Goal: Task Accomplishment & Management: Manage account settings

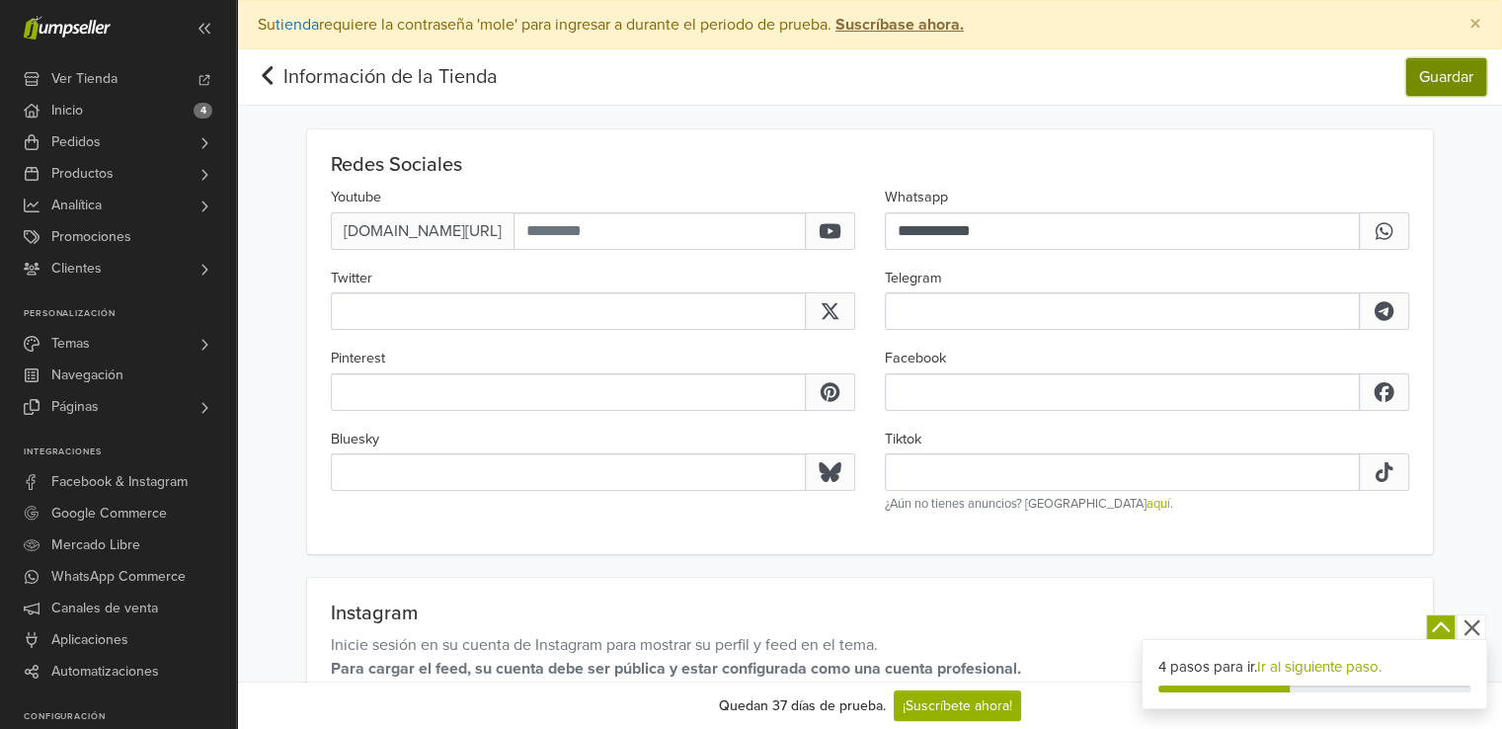
click at [1412, 76] on button "Guardar" at bounding box center [1446, 77] width 80 height 38
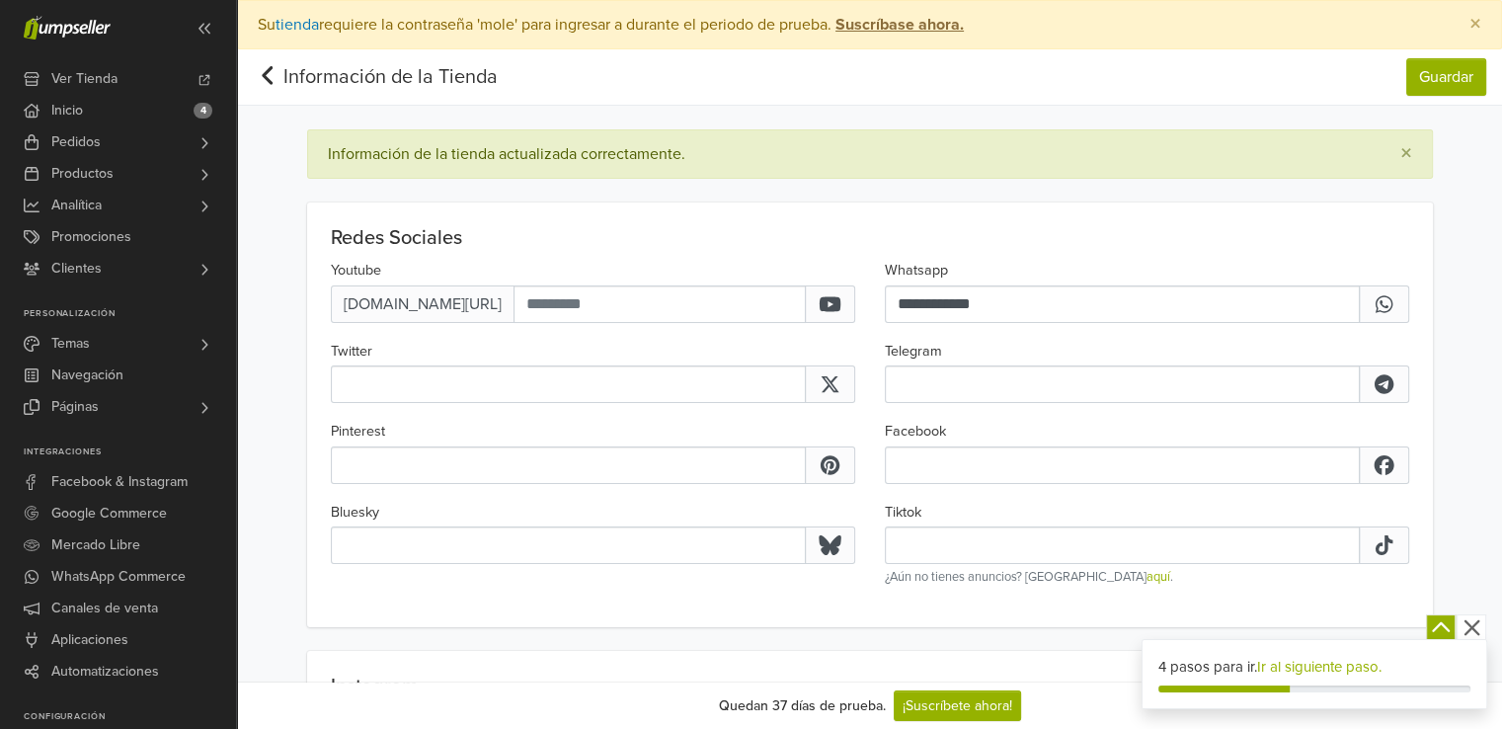
click at [266, 71] on icon at bounding box center [267, 75] width 11 height 19
select select "*"
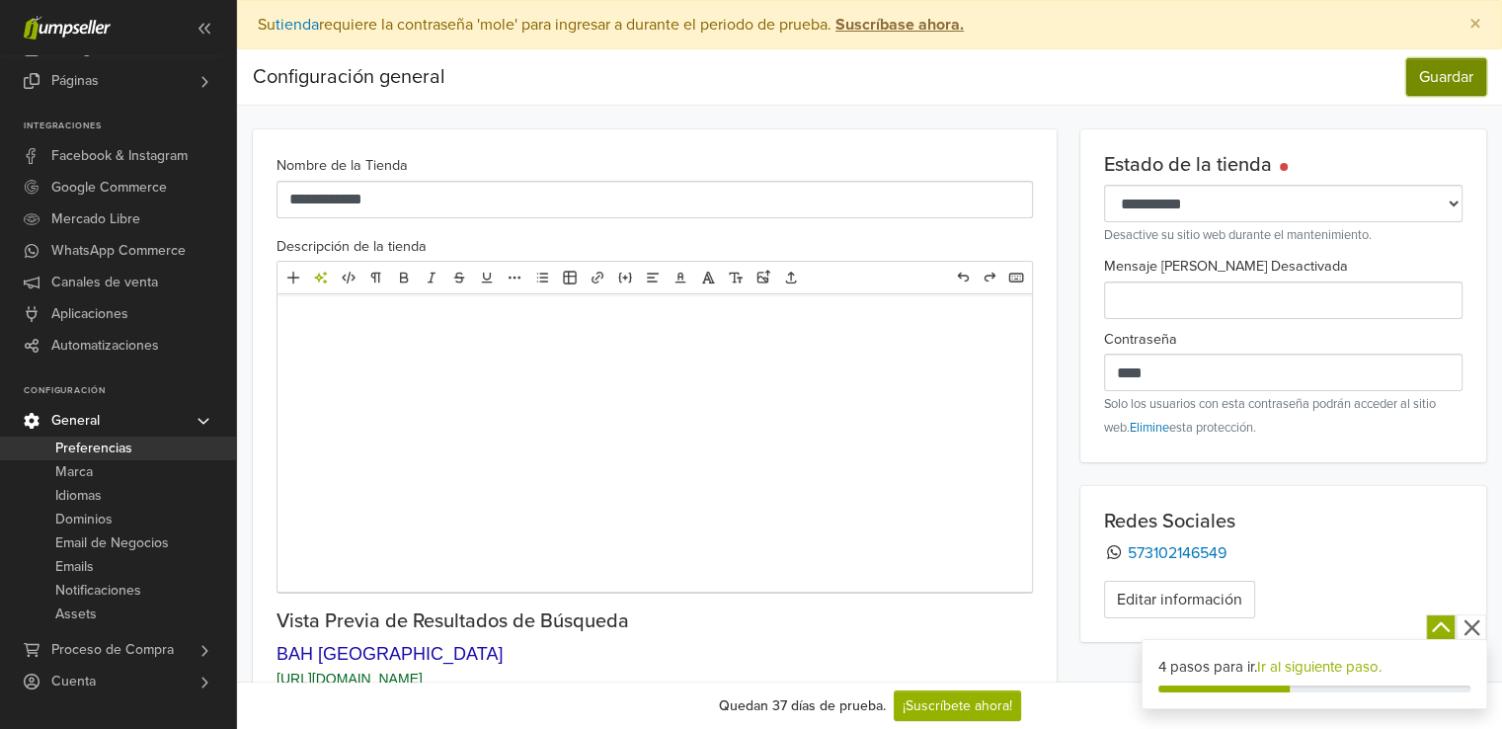
click at [1448, 70] on button "Guardar" at bounding box center [1446, 77] width 80 height 38
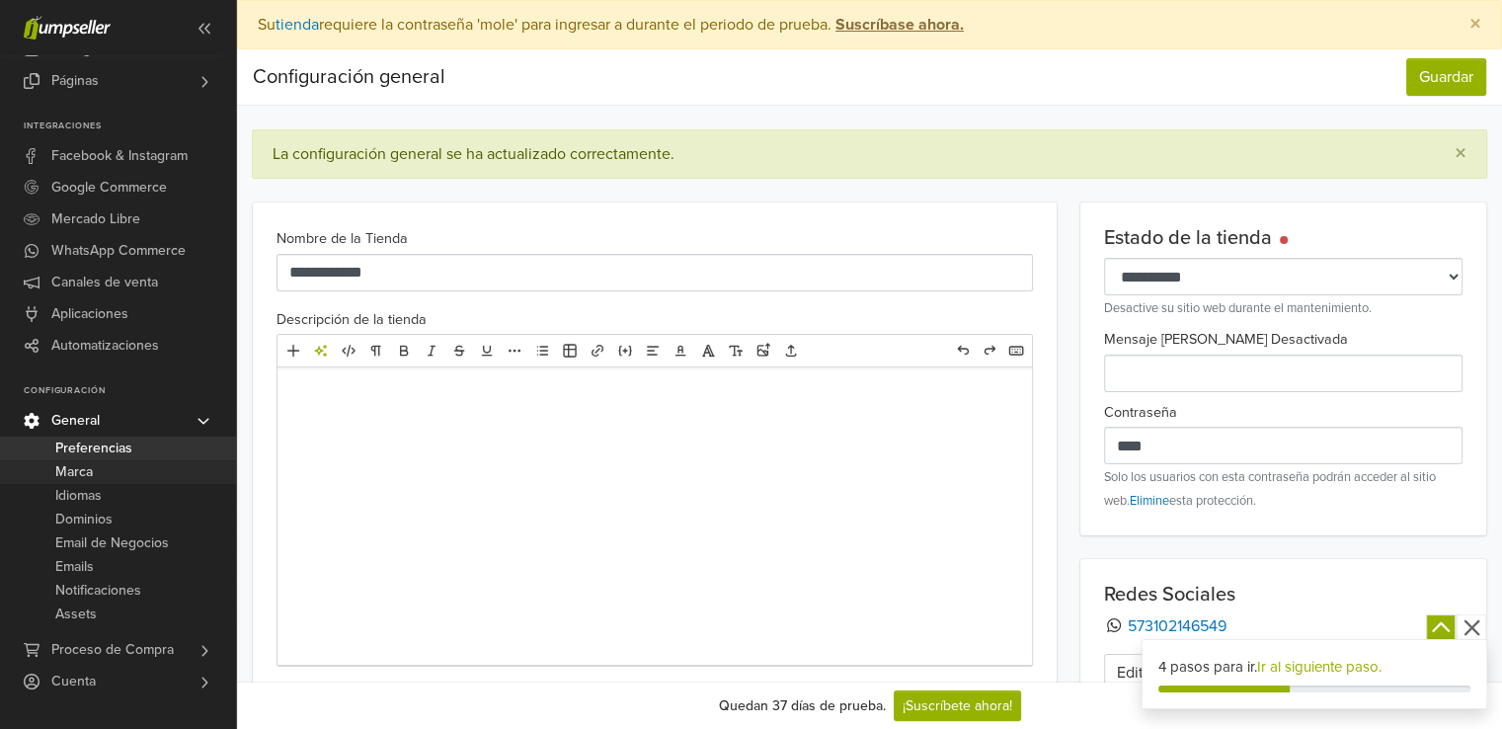
click at [94, 467] on link "Marca" at bounding box center [118, 472] width 236 height 24
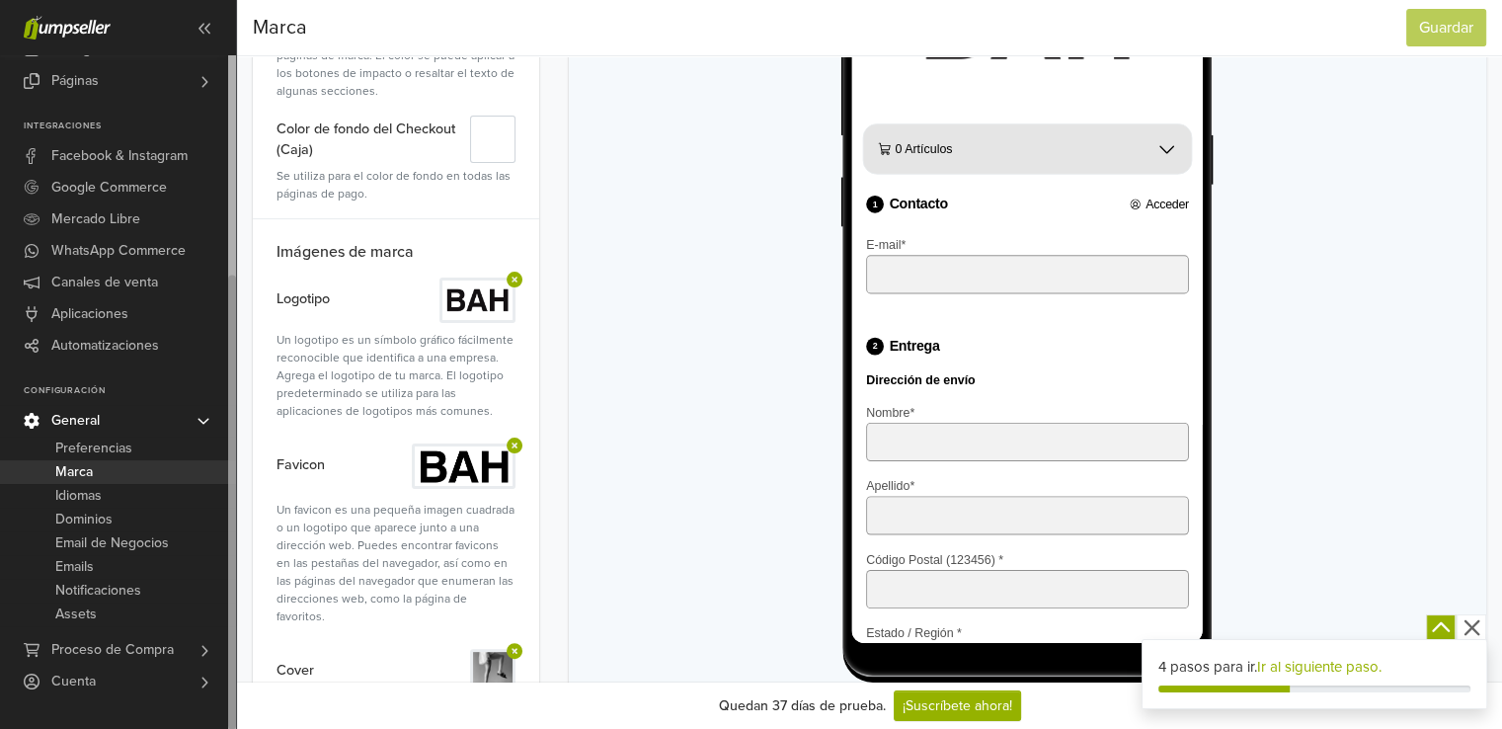
scroll to position [395, 0]
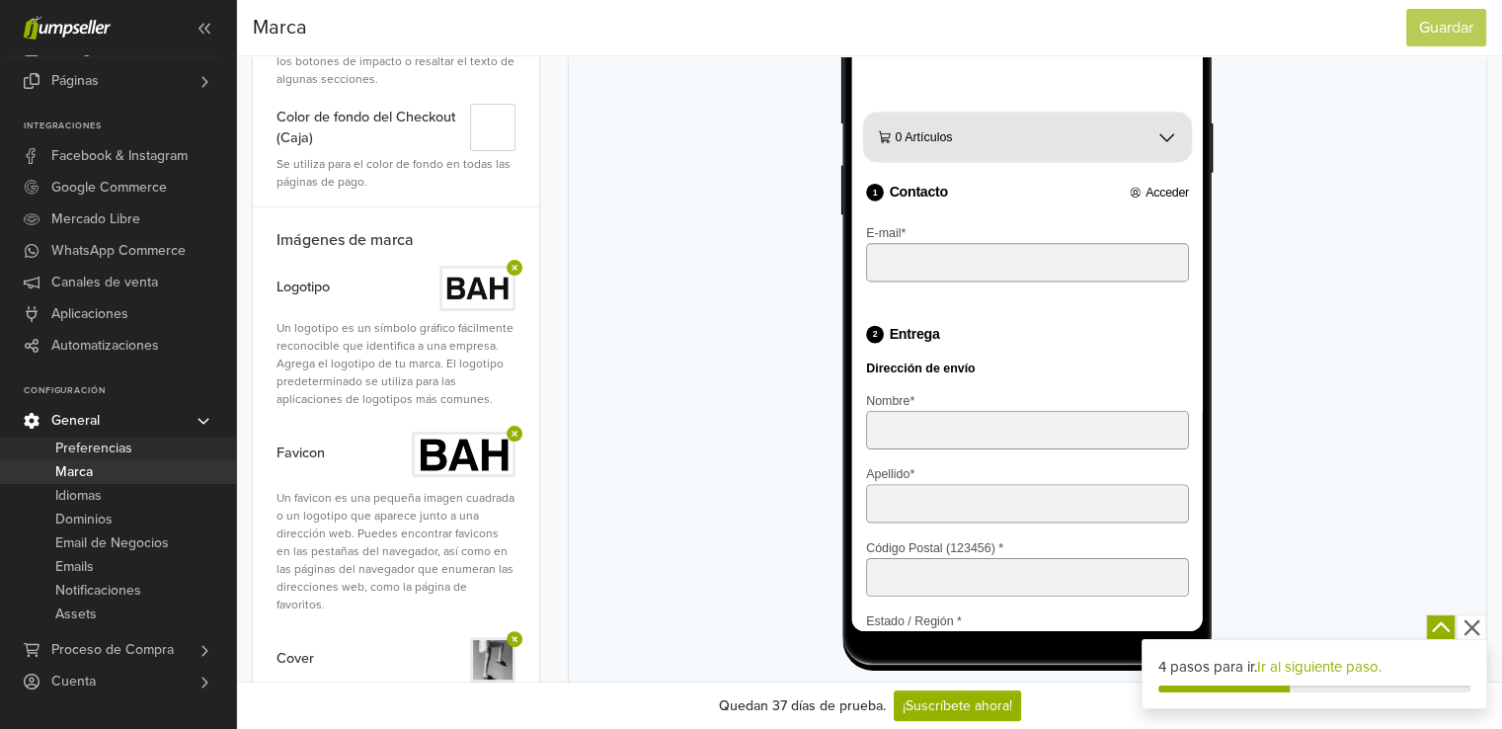
click at [105, 449] on span "Preferencias" at bounding box center [93, 448] width 77 height 24
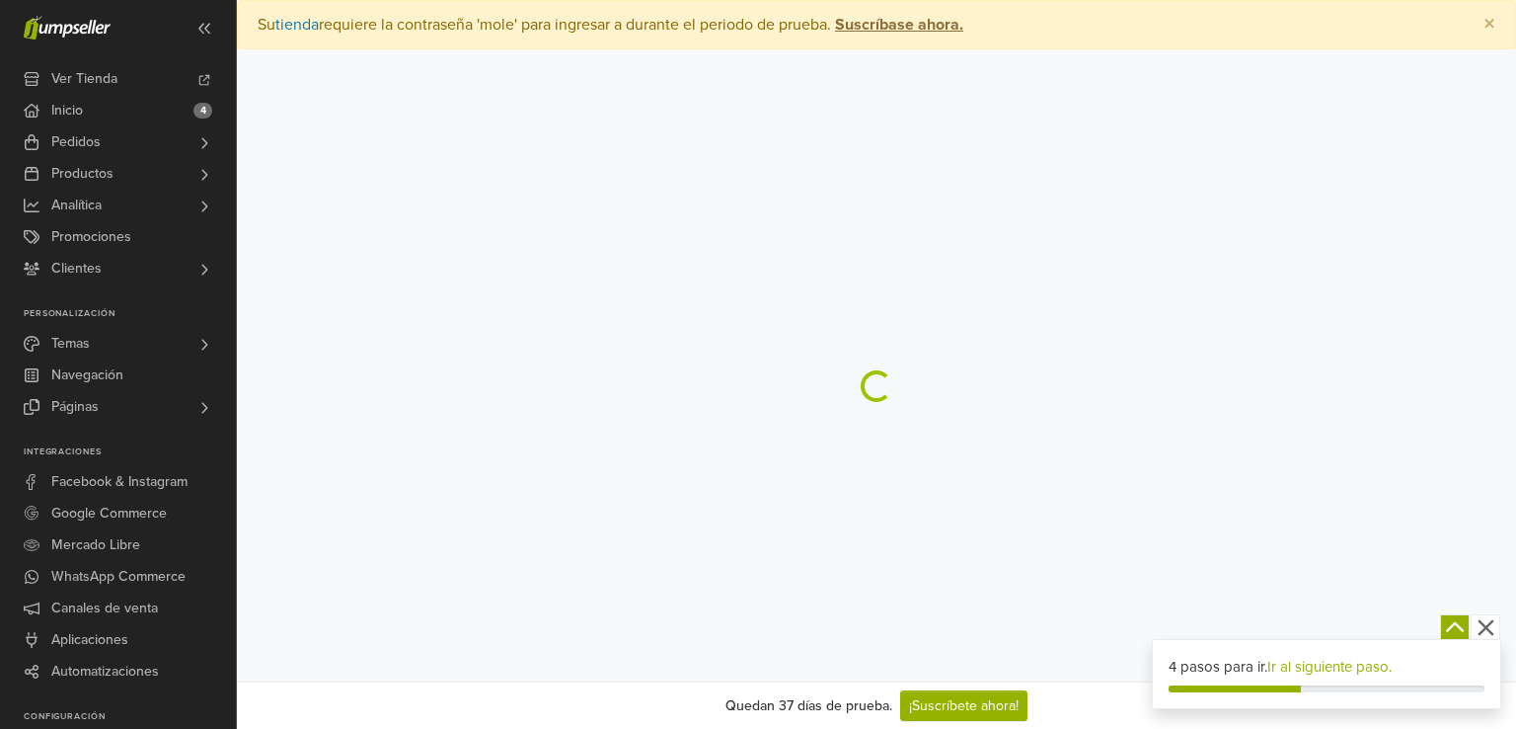
select select "*"
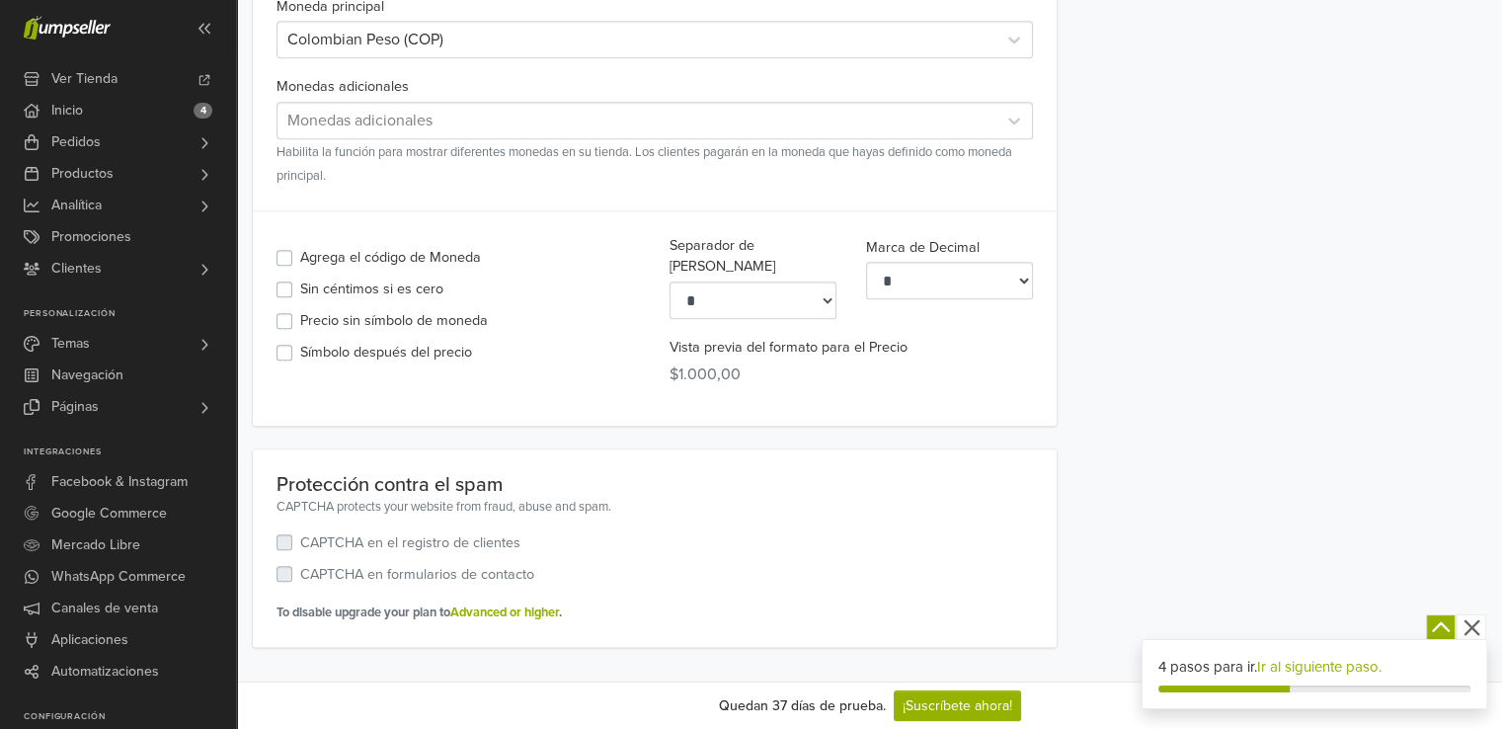
scroll to position [2211, 0]
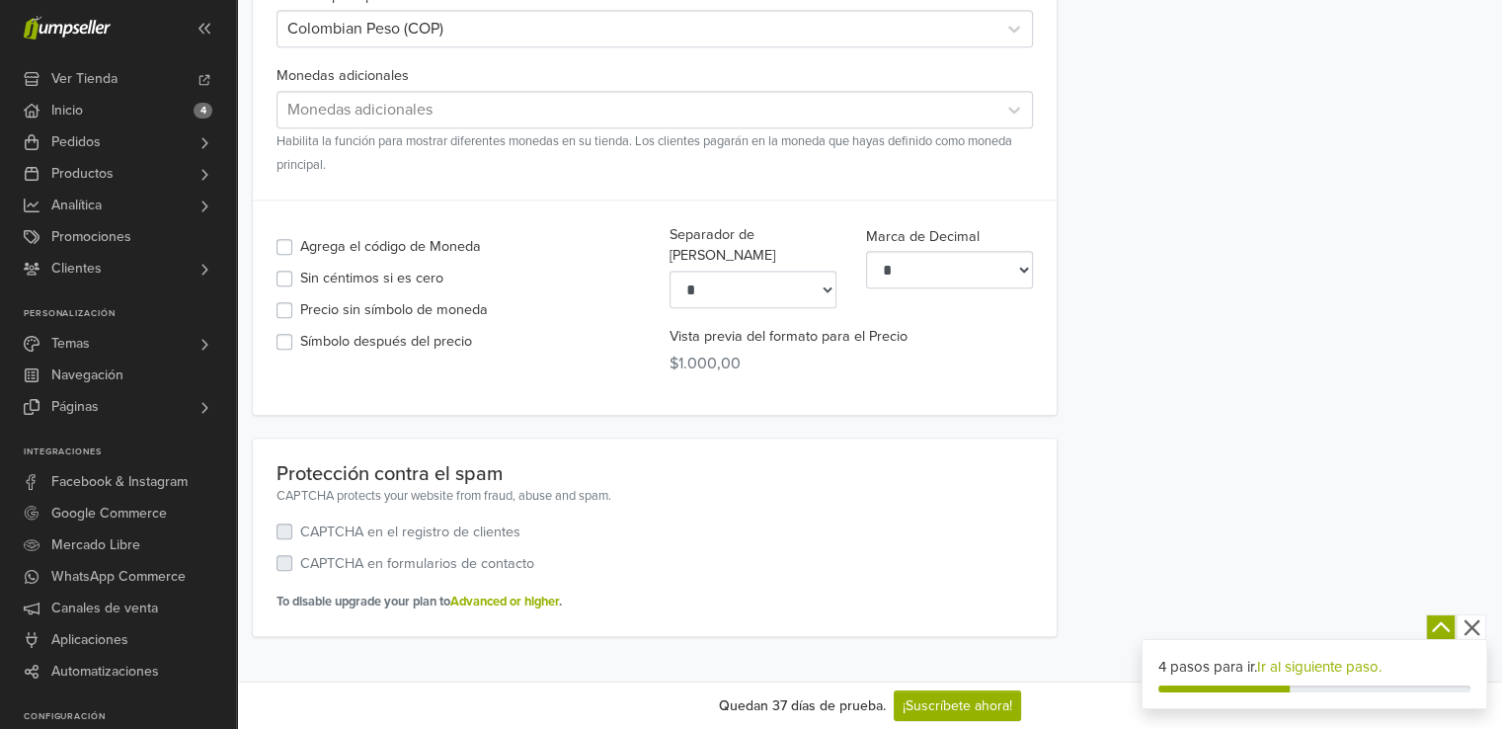
click at [300, 268] on label "Sin céntimos si es cero" at bounding box center [371, 279] width 143 height 22
click at [300, 236] on label "Agrega el código de Moneda" at bounding box center [390, 247] width 181 height 22
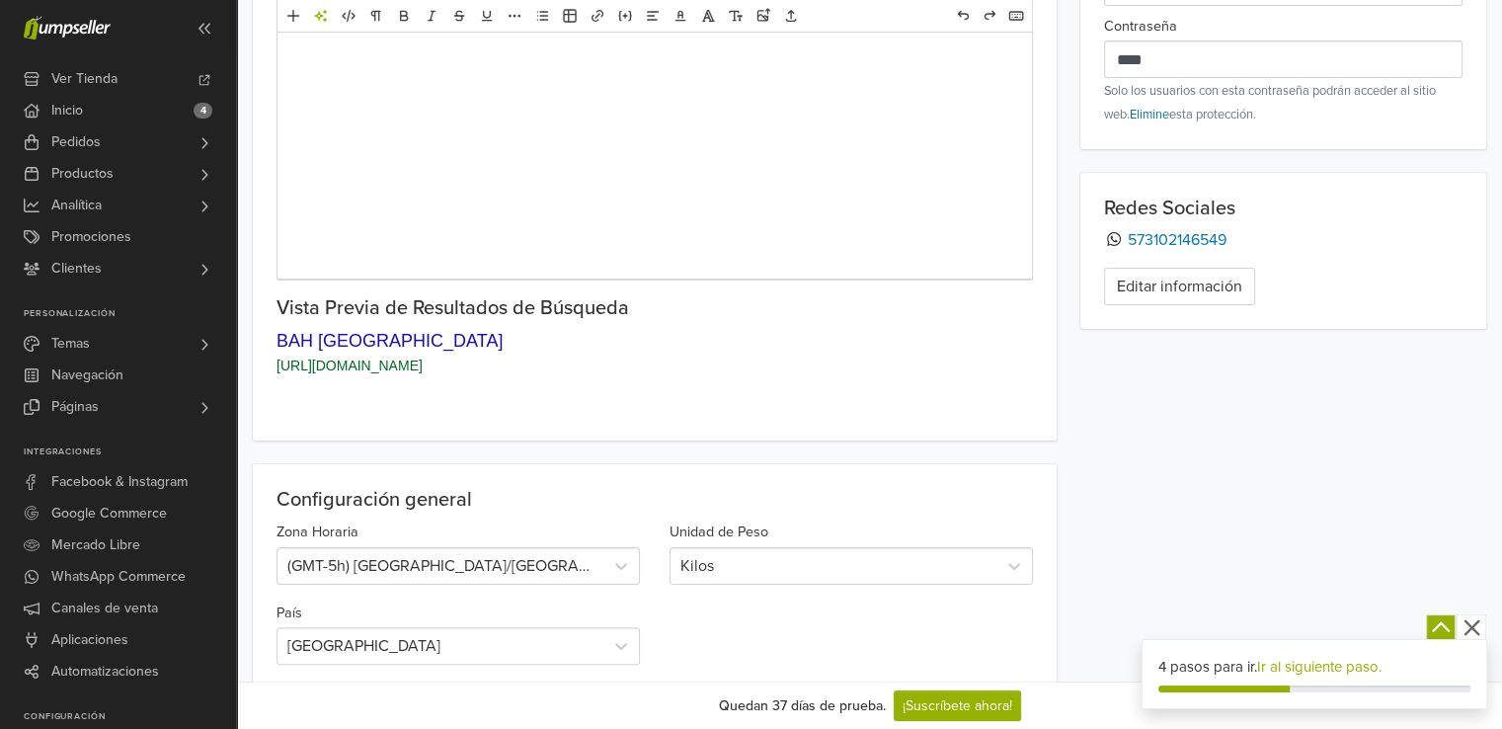
scroll to position [0, 0]
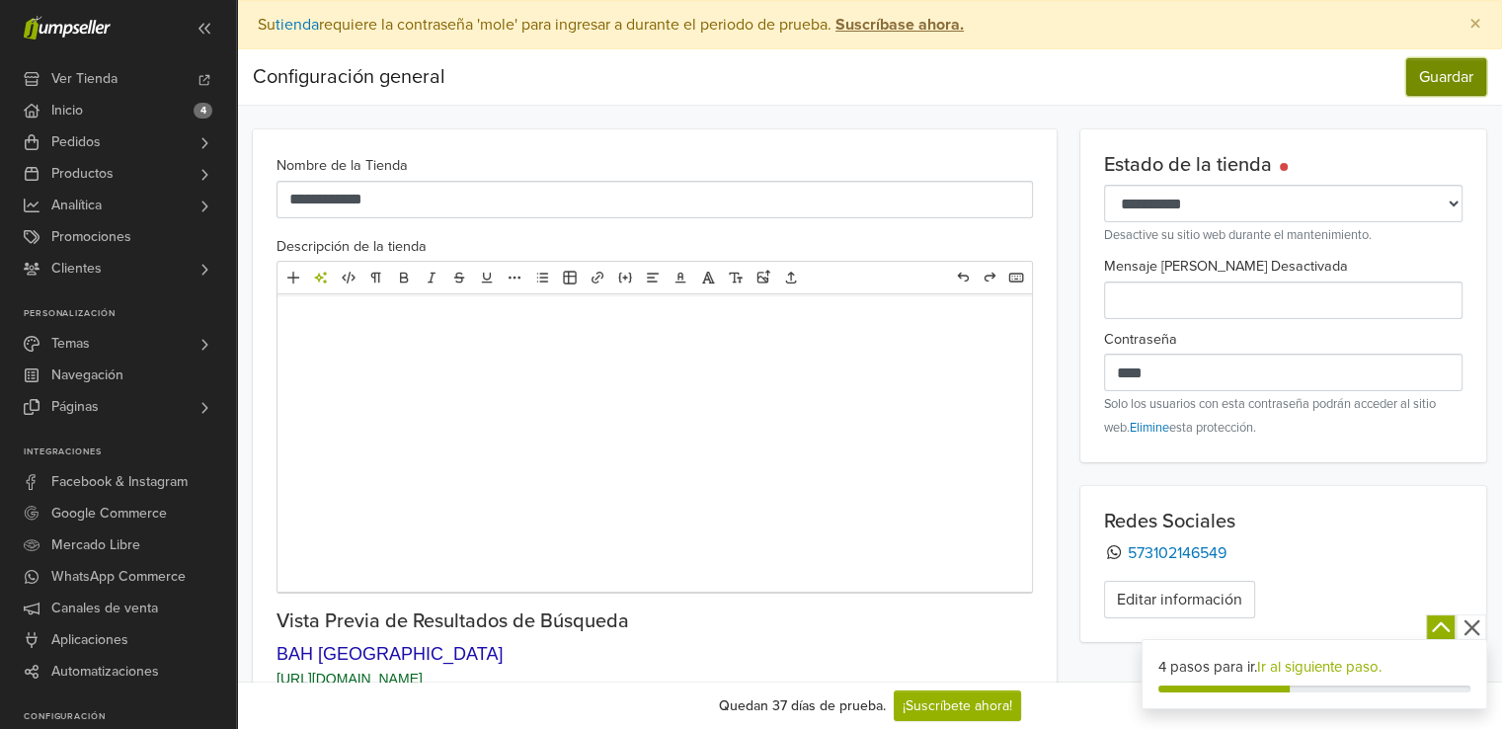
click at [1455, 77] on button "Guardar" at bounding box center [1446, 77] width 80 height 38
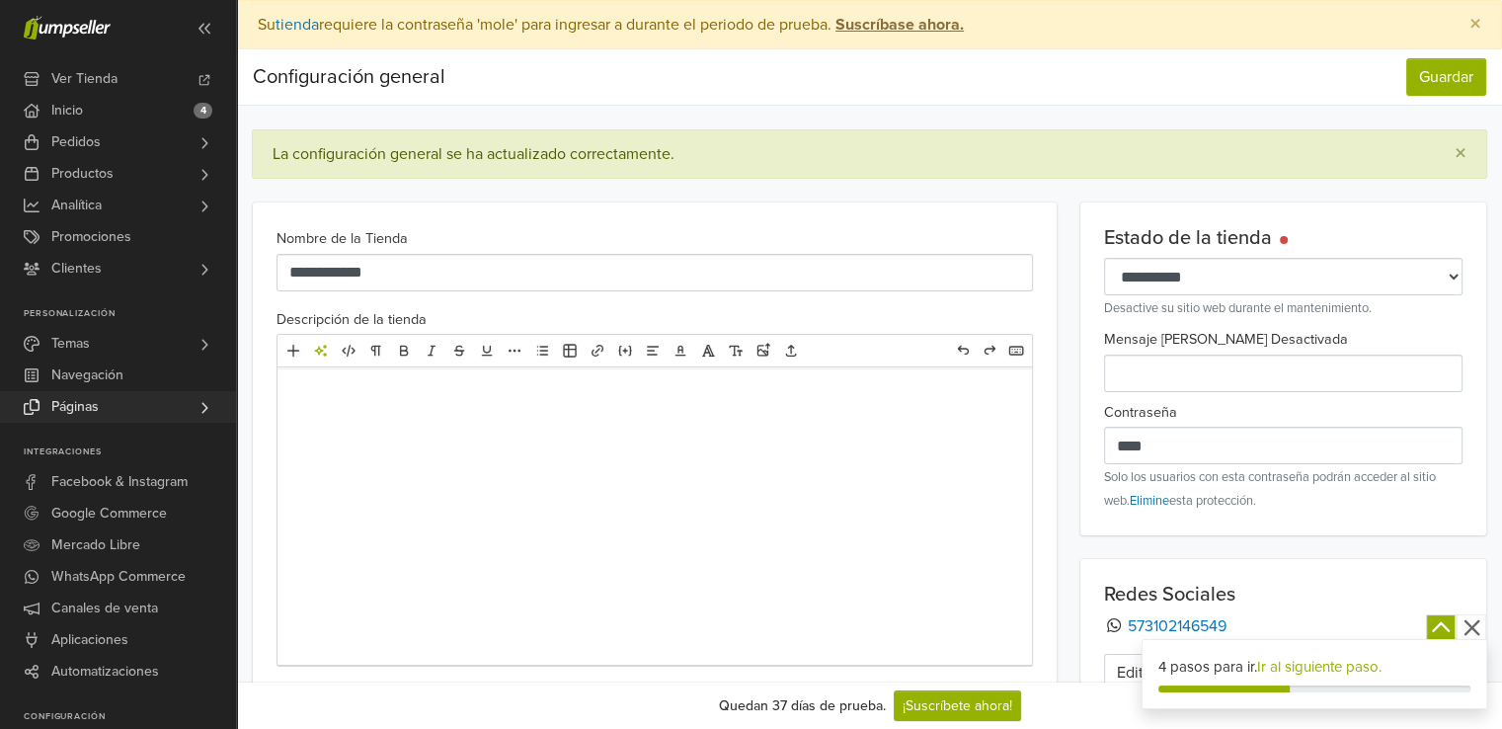
click at [107, 399] on link "Páginas" at bounding box center [118, 407] width 236 height 32
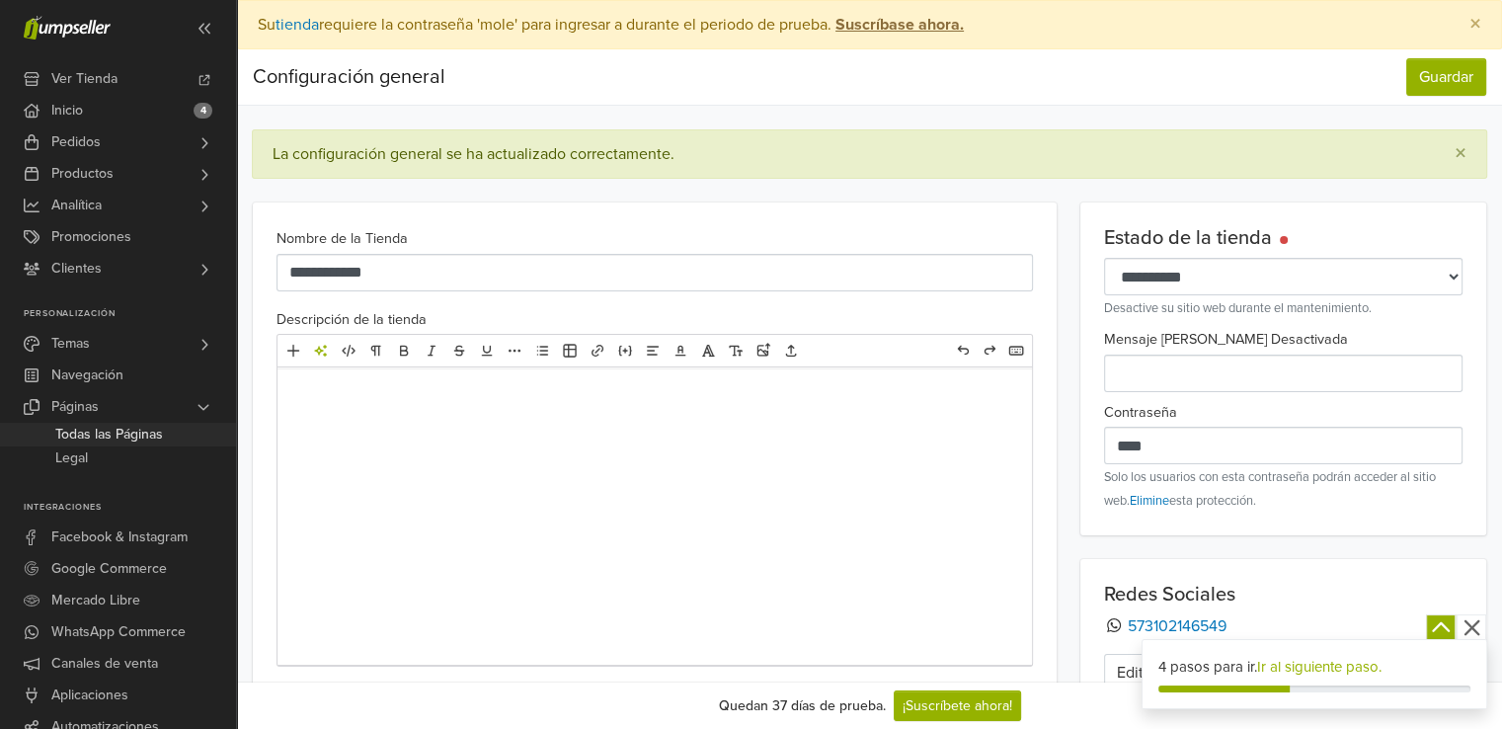
click at [106, 426] on span "Todas las Páginas" at bounding box center [109, 435] width 108 height 24
